Goal: Information Seeking & Learning: Learn about a topic

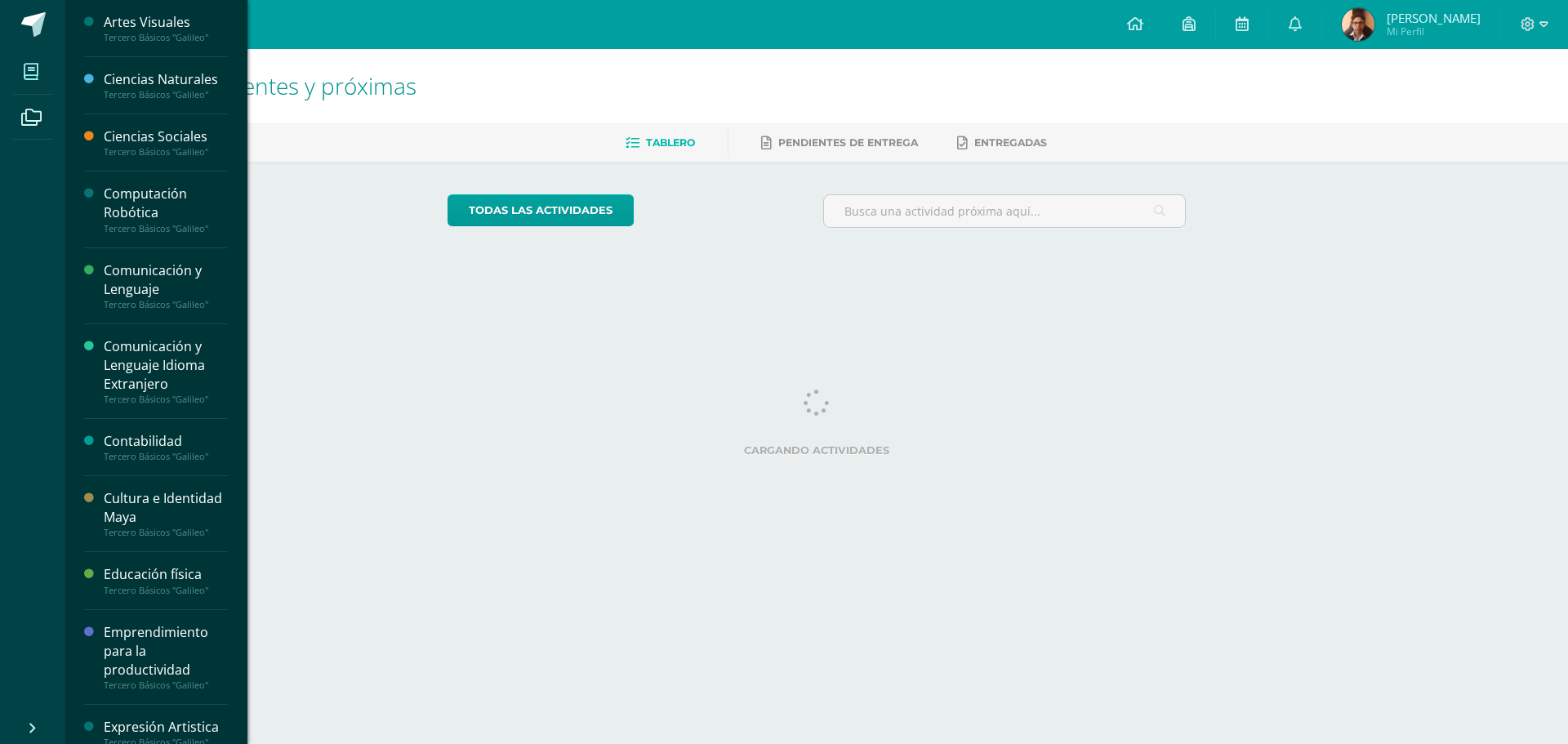
click at [28, 76] on icon at bounding box center [31, 72] width 15 height 16
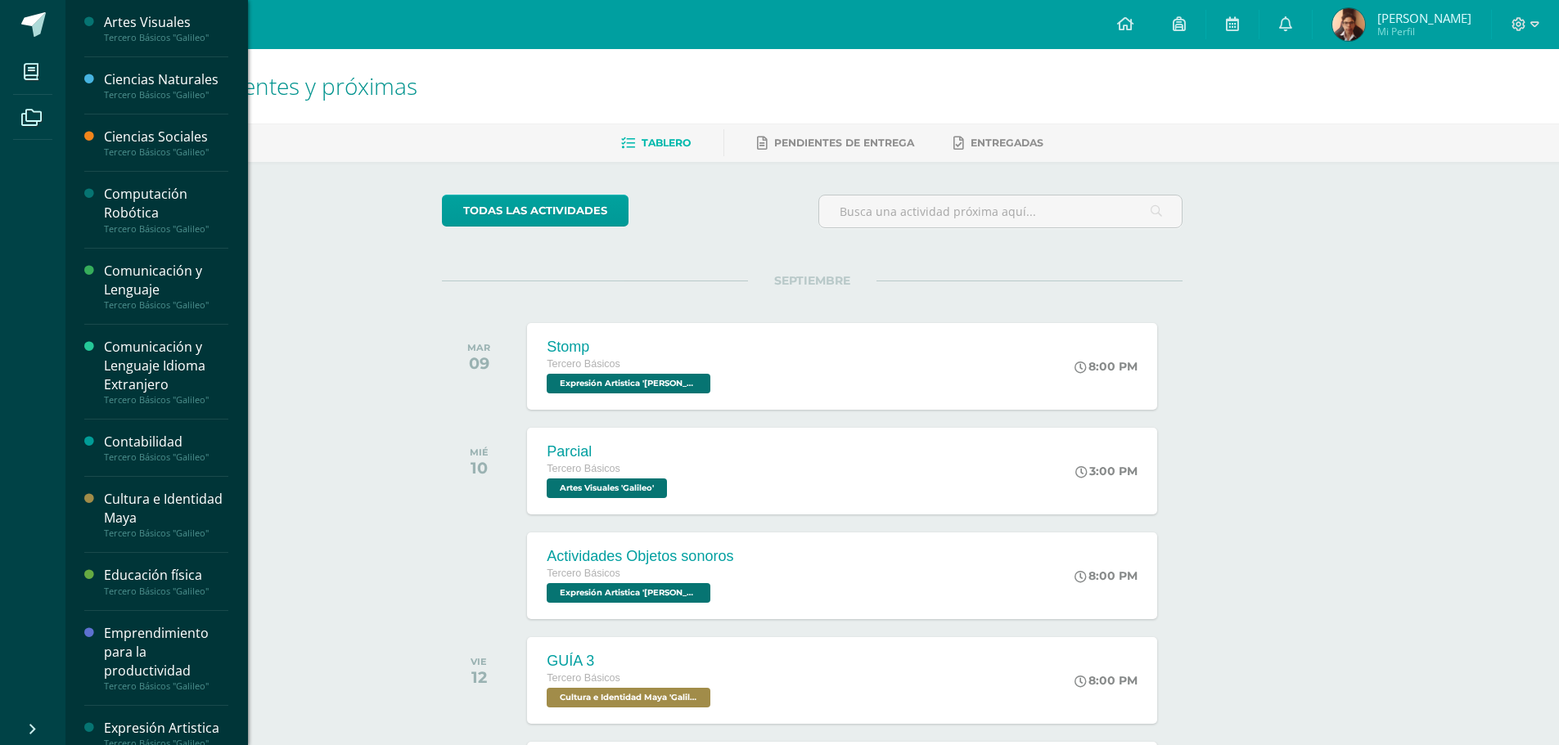
click at [147, 286] on div "Comunicación y Lenguaje" at bounding box center [166, 281] width 124 height 38
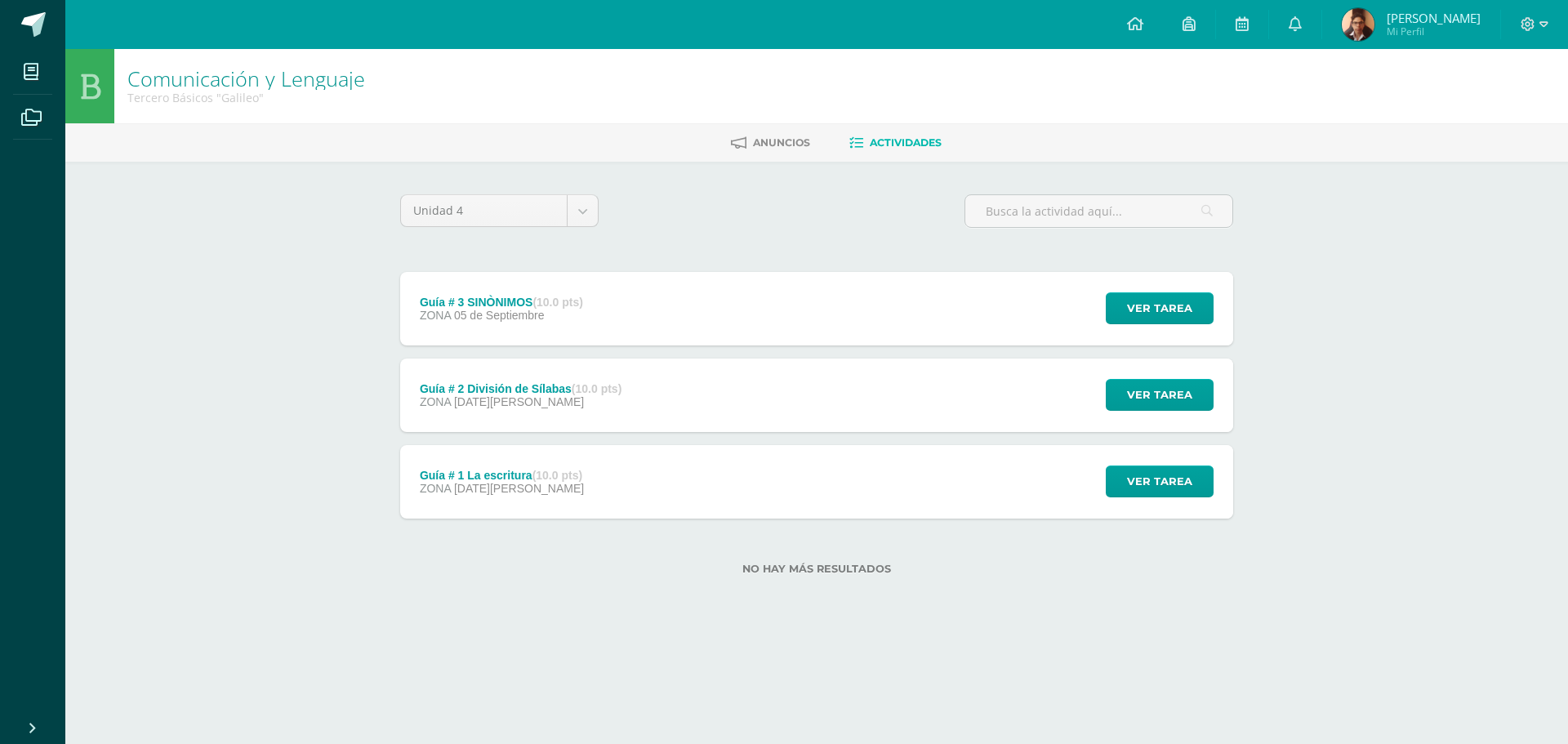
click at [582, 305] on strong "(10.0 pts)" at bounding box center [558, 302] width 50 height 13
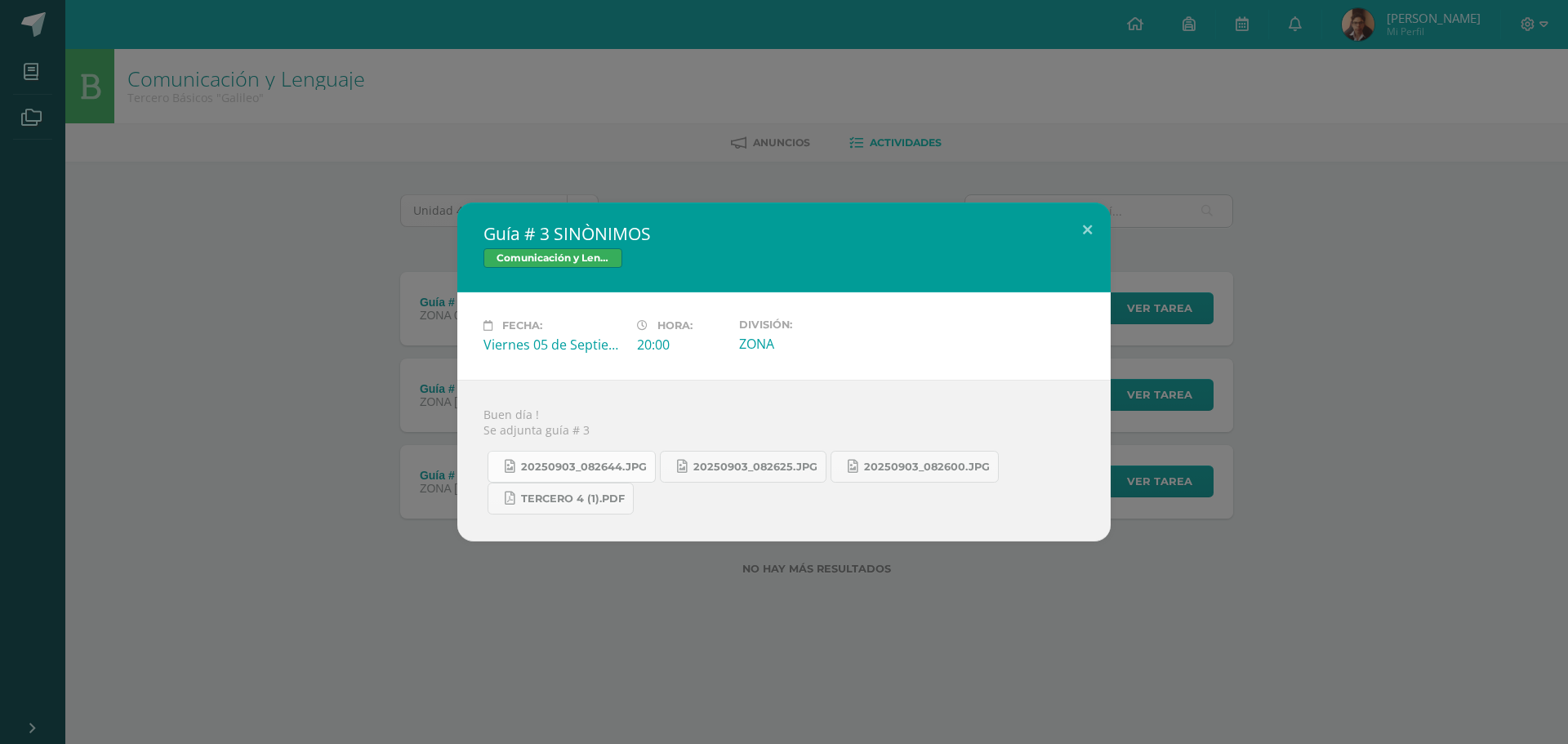
click at [599, 474] on link "20250903_082644.jpg" at bounding box center [572, 467] width 169 height 32
